Goal: Task Accomplishment & Management: Manage account settings

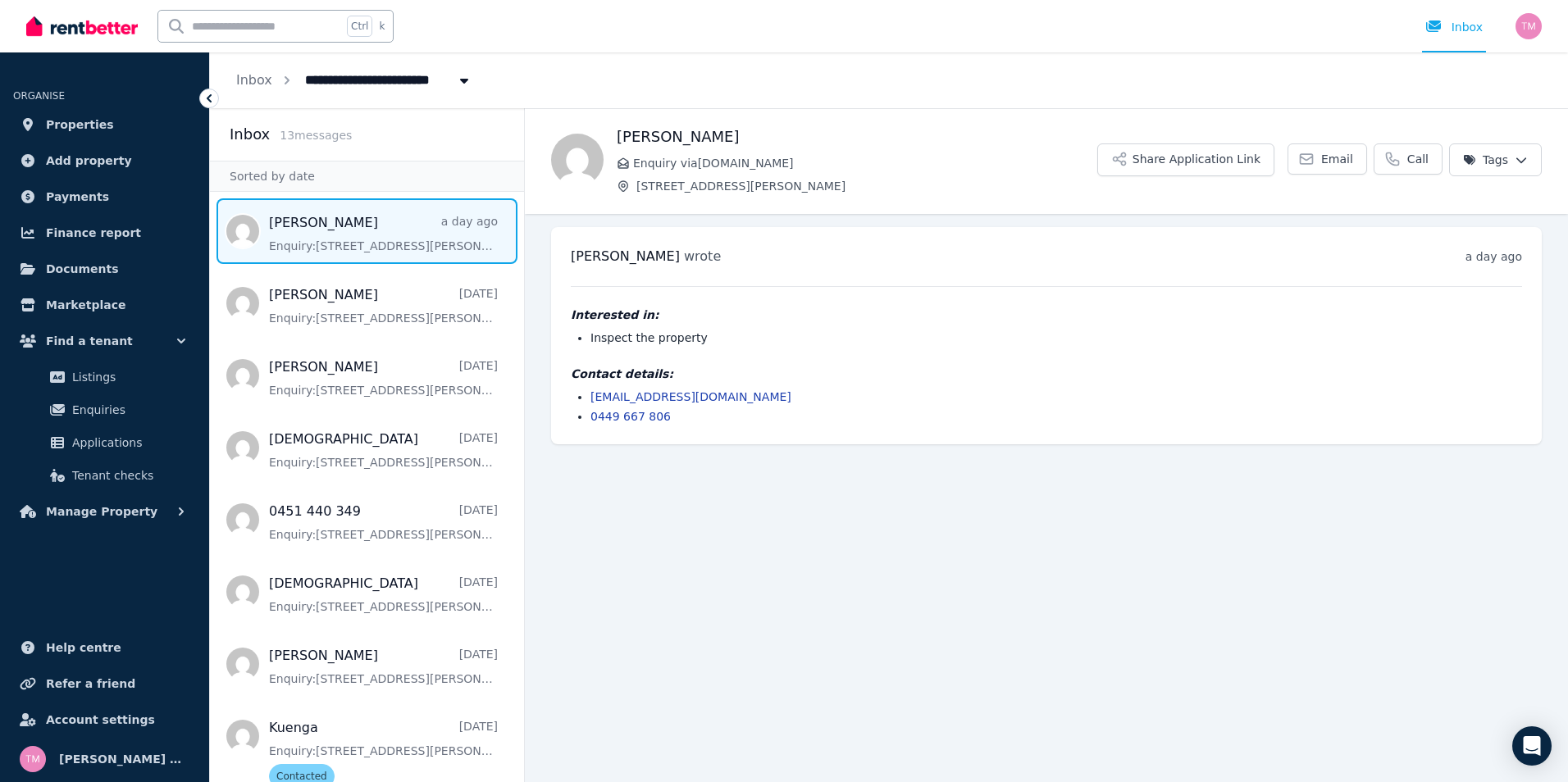
click at [320, 230] on span "Message list" at bounding box center [367, 230] width 314 height 65
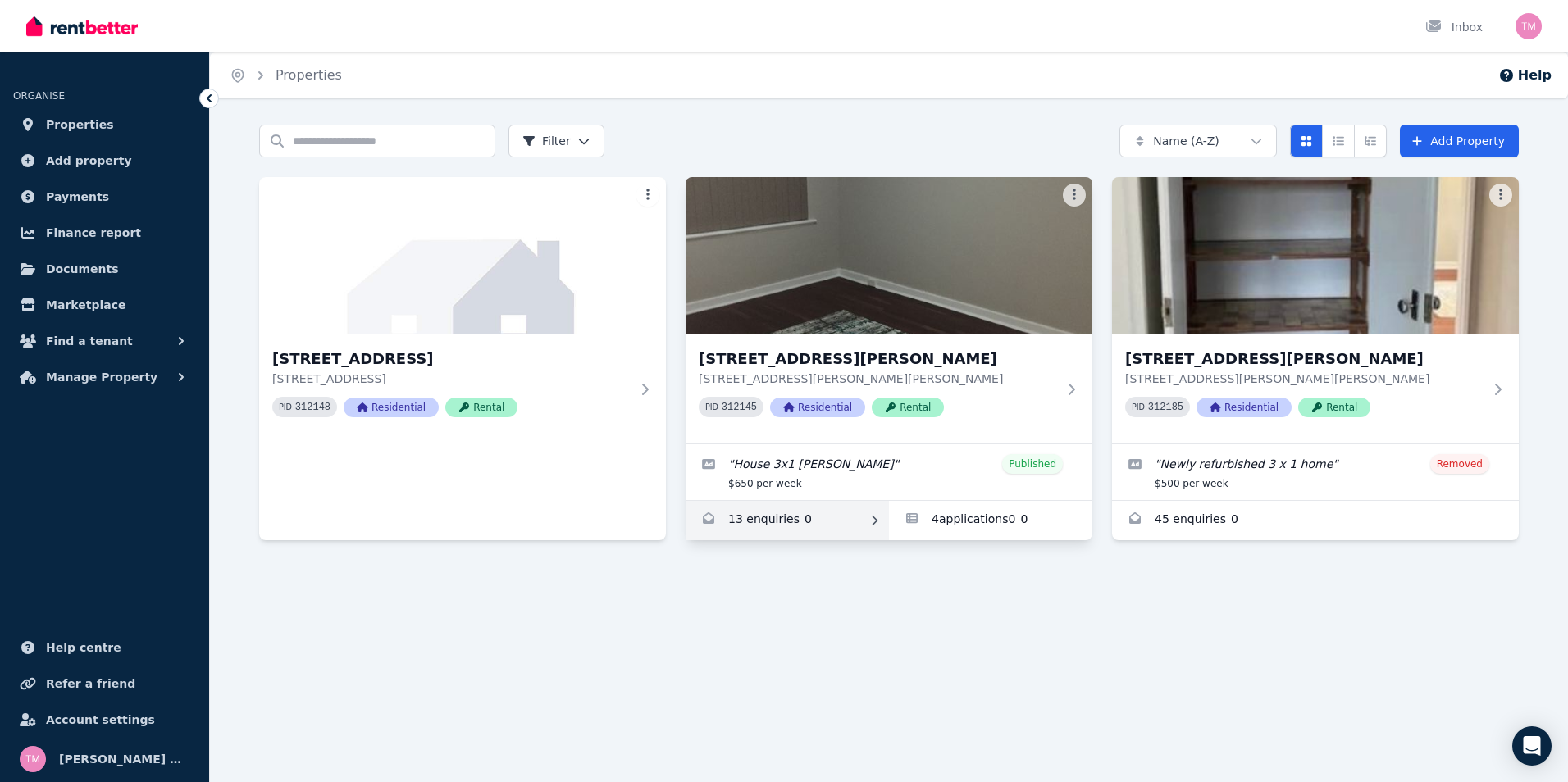
click at [805, 519] on link "Enquiries for 11 Scanlon Way, Lockridge" at bounding box center [787, 520] width 203 height 39
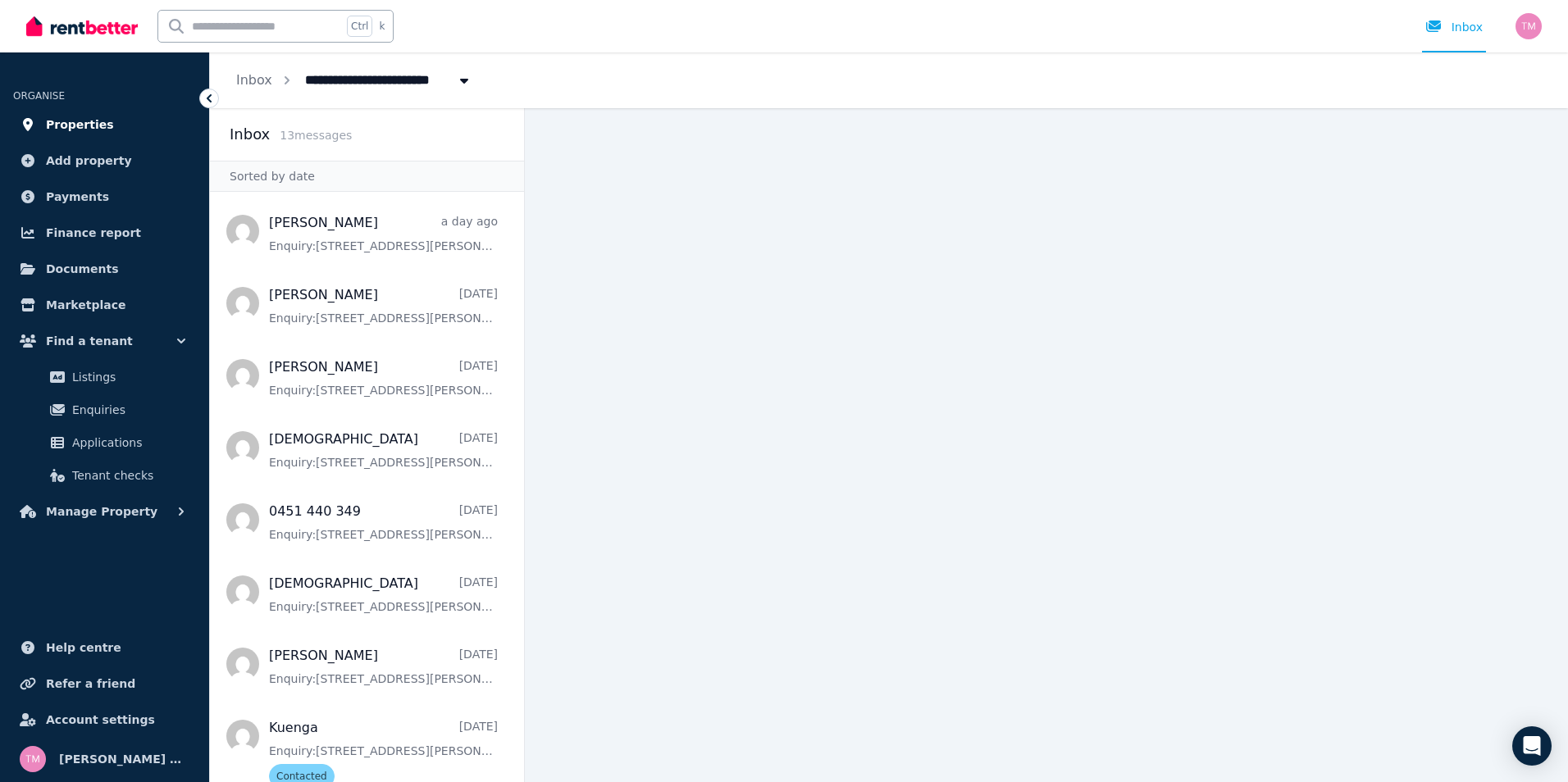
click at [99, 124] on span "Properties" at bounding box center [80, 125] width 68 height 19
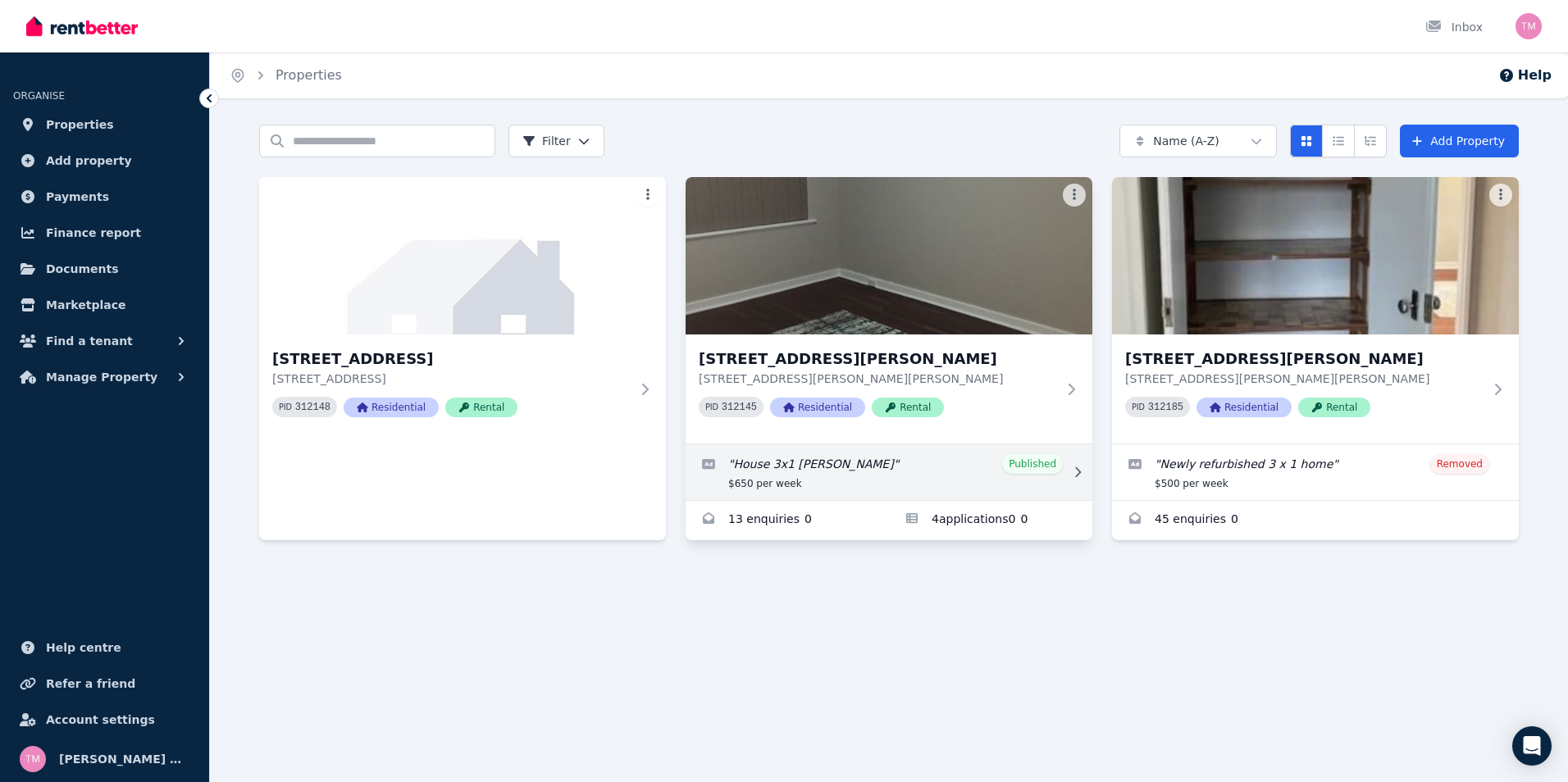
click at [1031, 469] on link "Edit listing: House 3x1 Lockridge" at bounding box center [889, 473] width 407 height 56
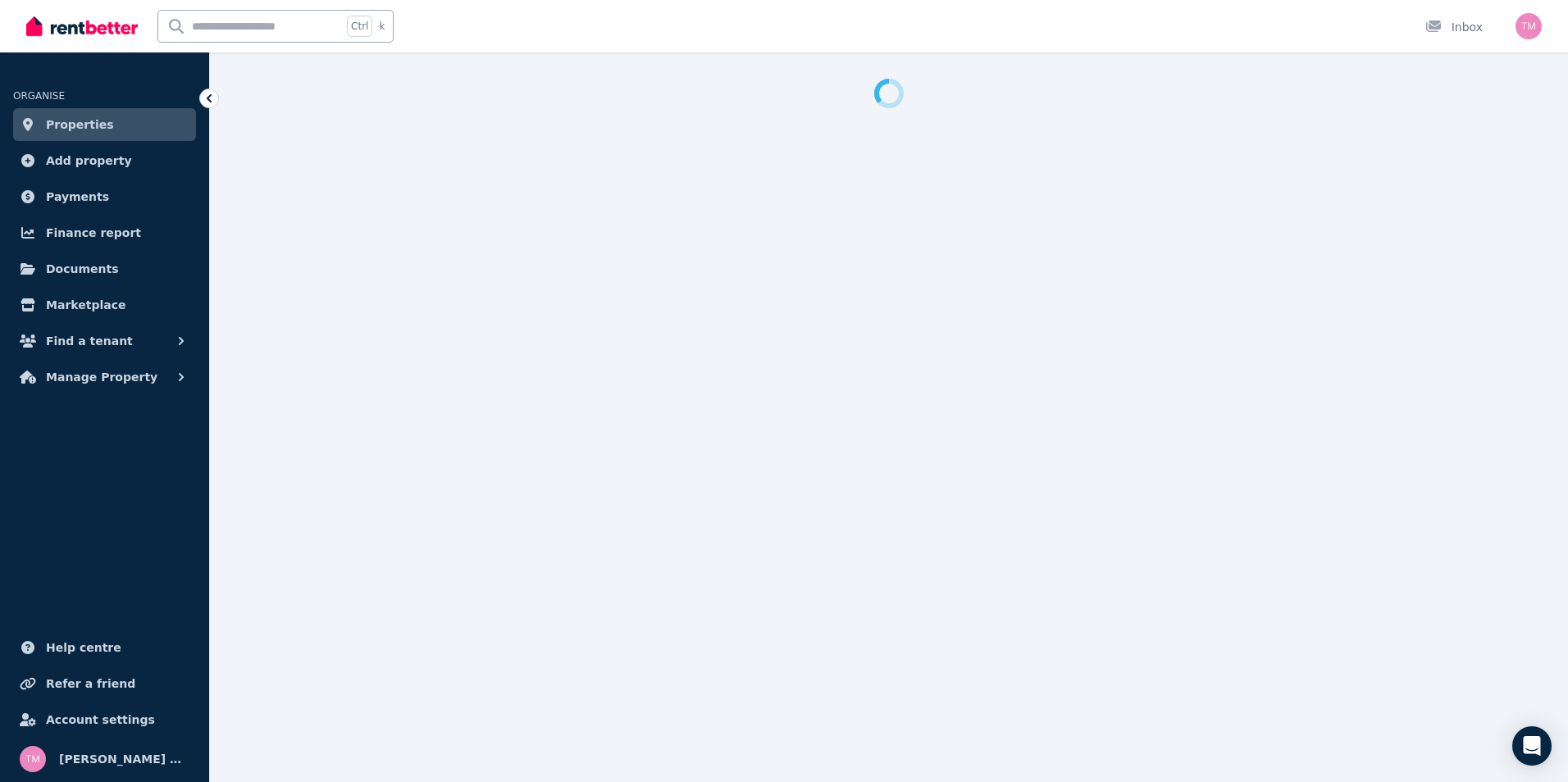
select select "**********"
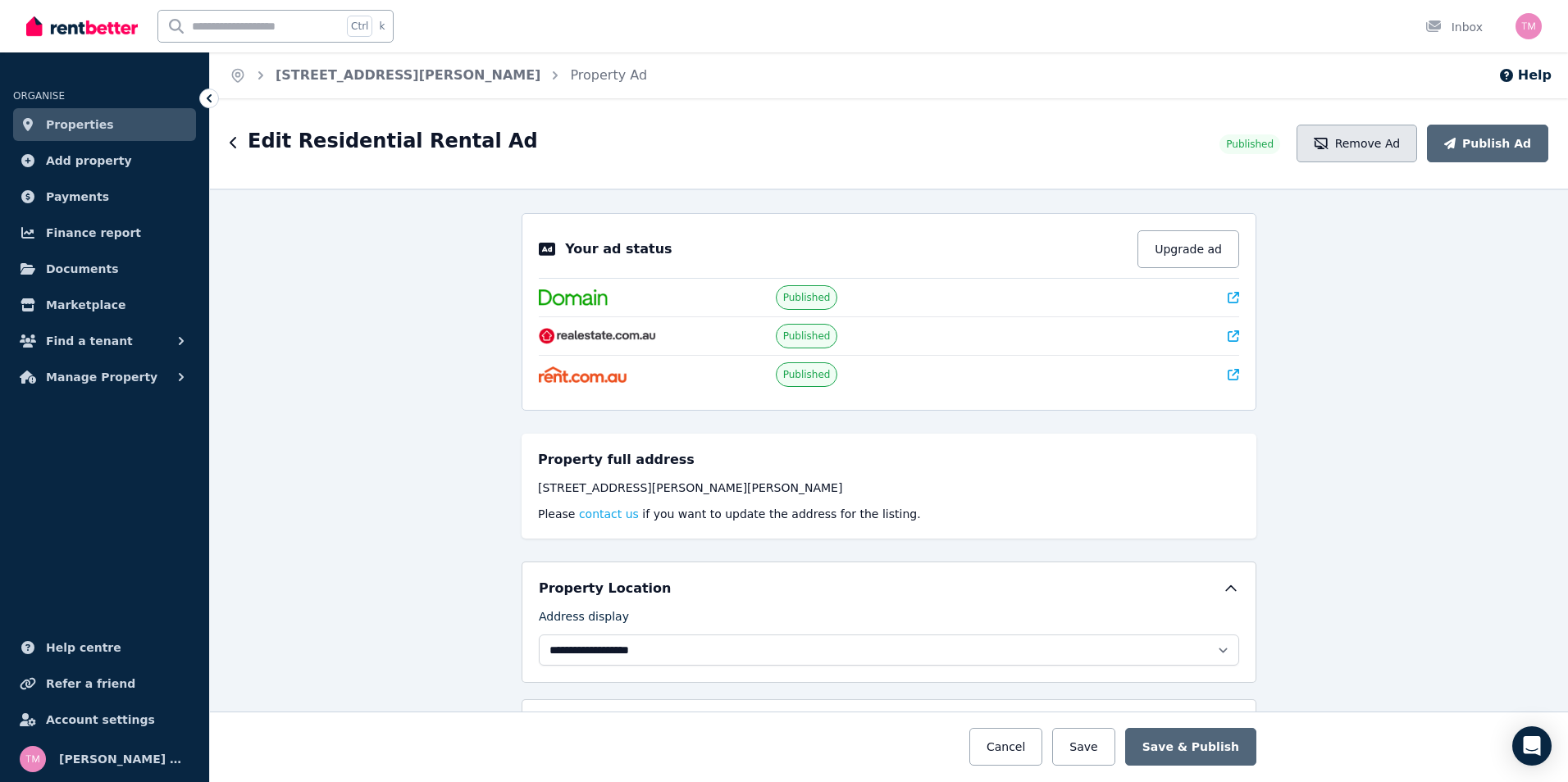
click at [1387, 146] on button "Remove Ad" at bounding box center [1356, 143] width 120 height 38
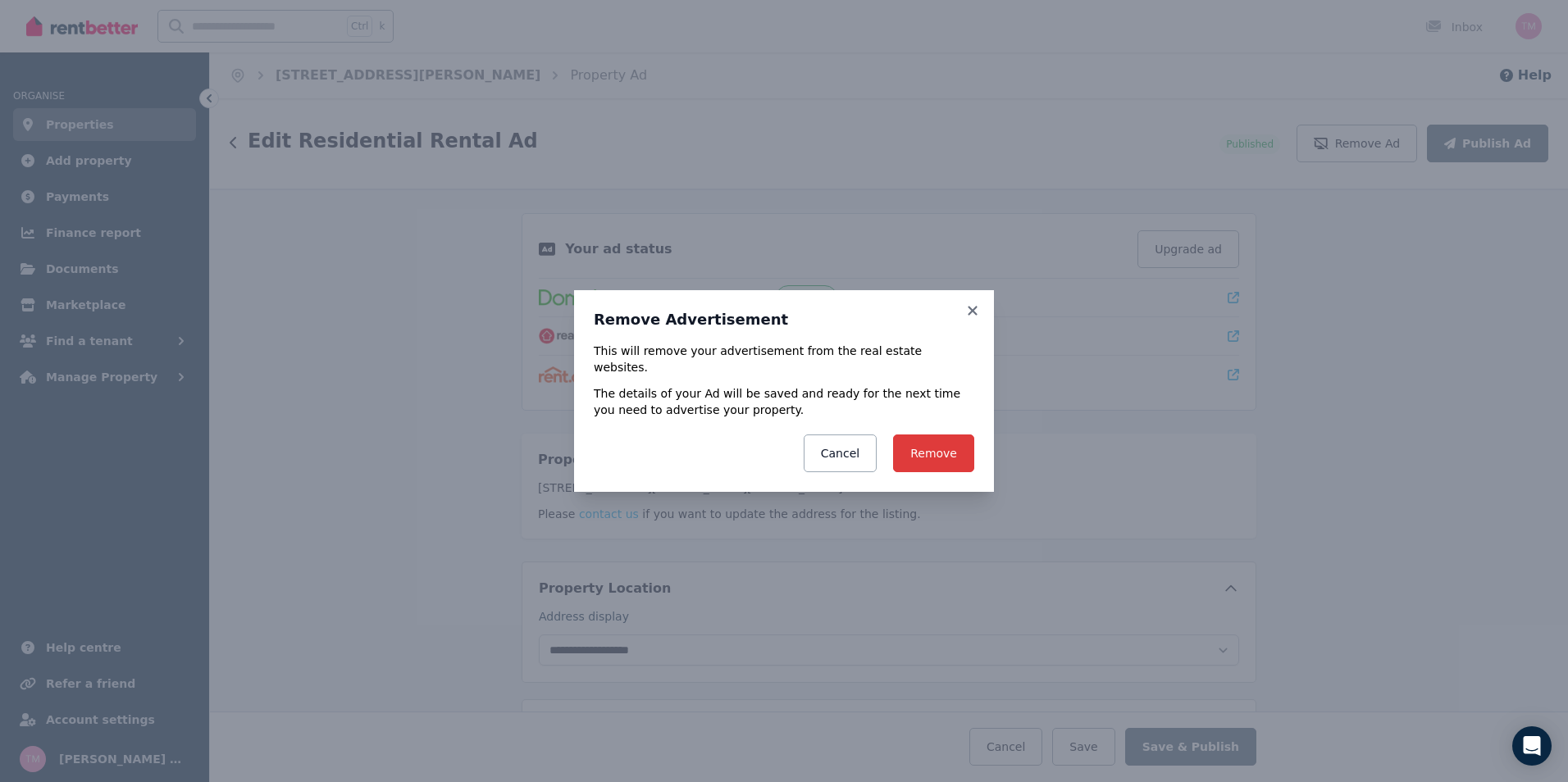
click at [924, 449] on button "Remove" at bounding box center [934, 453] width 81 height 38
